Goal: Transaction & Acquisition: Subscribe to service/newsletter

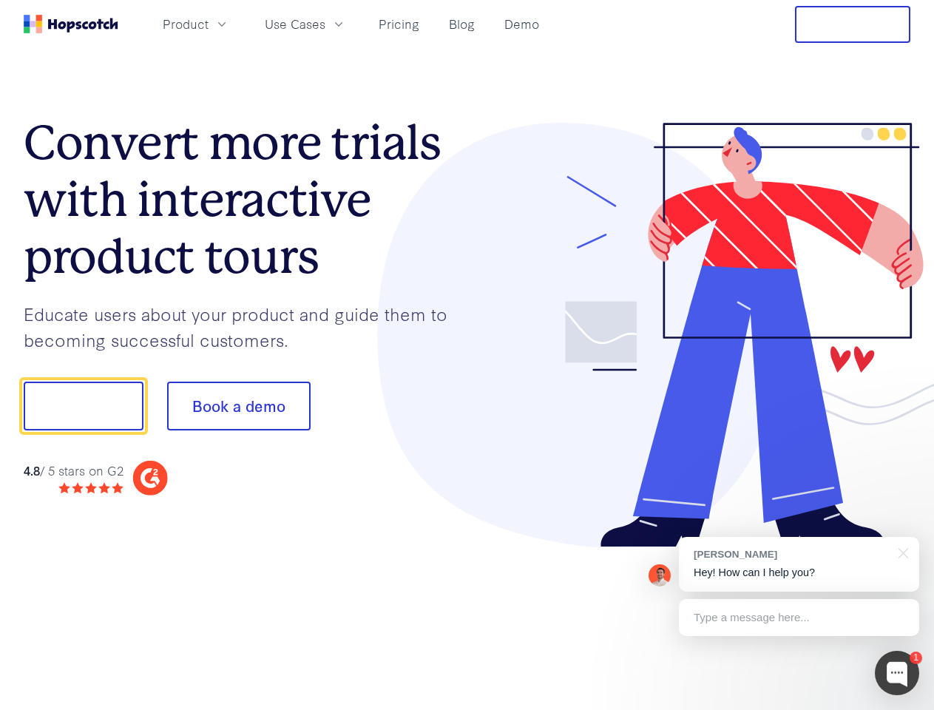
click at [467, 355] on div at bounding box center [689, 335] width 444 height 425
click at [209, 24] on span "Product" at bounding box center [186, 24] width 46 height 18
click at [325, 24] on span "Use Cases" at bounding box center [295, 24] width 61 height 18
click at [853, 24] on button "Free Trial" at bounding box center [852, 24] width 115 height 37
click at [83, 406] on button "Show me!" at bounding box center [84, 406] width 120 height 49
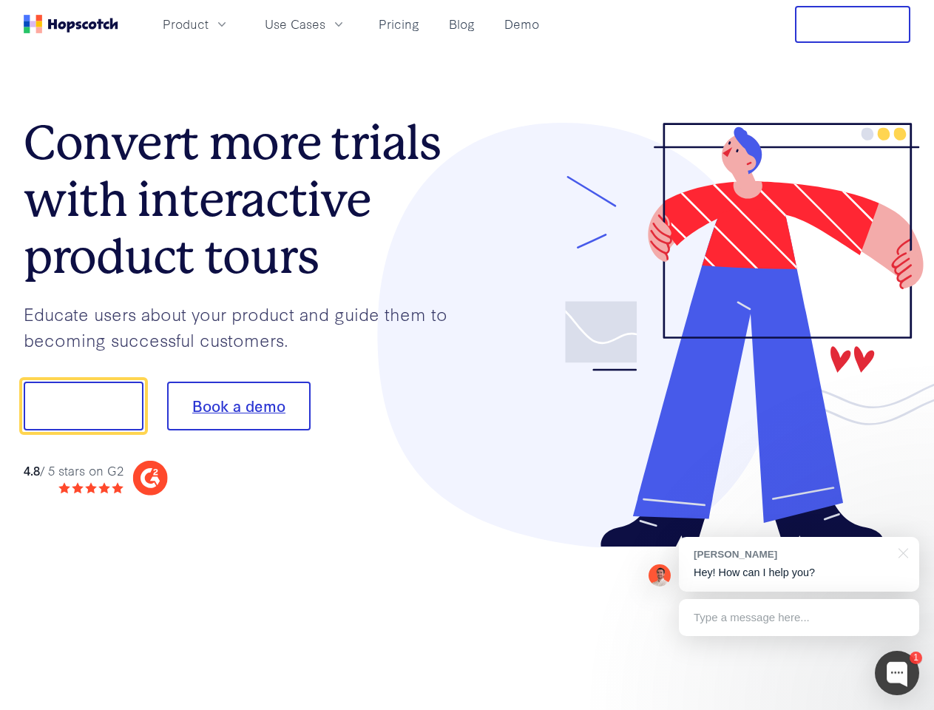
click at [238, 406] on button "Book a demo" at bounding box center [238, 406] width 143 height 49
click at [897, 673] on div at bounding box center [897, 673] width 44 height 44
click at [799, 564] on div at bounding box center [780, 403] width 277 height 493
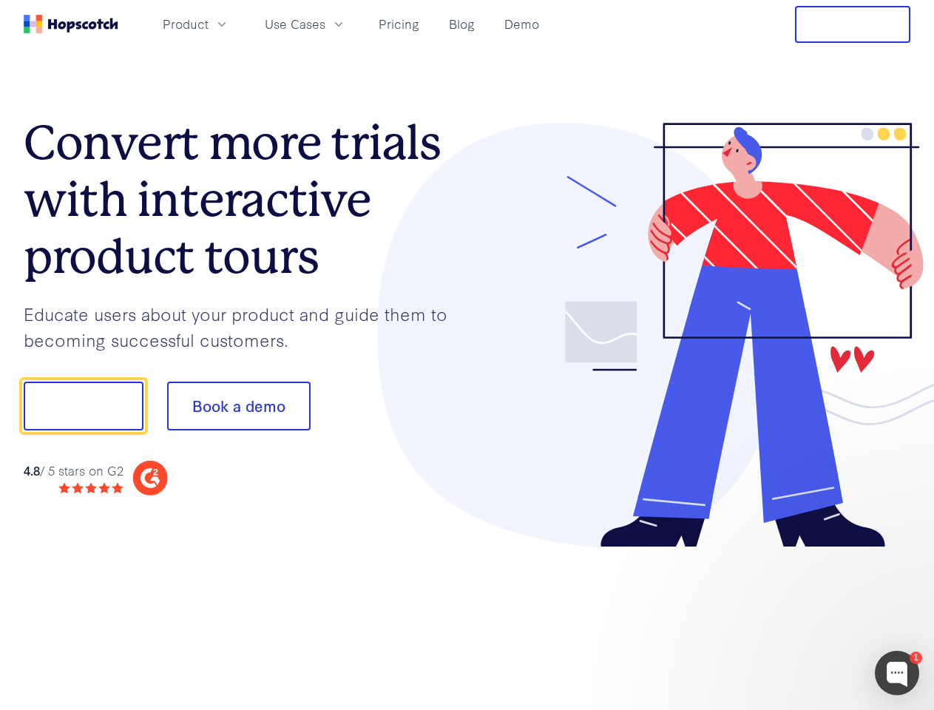
click at [901, 552] on div at bounding box center [780, 503] width 277 height 295
click at [799, 617] on div at bounding box center [780, 503] width 277 height 295
